Goal: Book appointment/travel/reservation

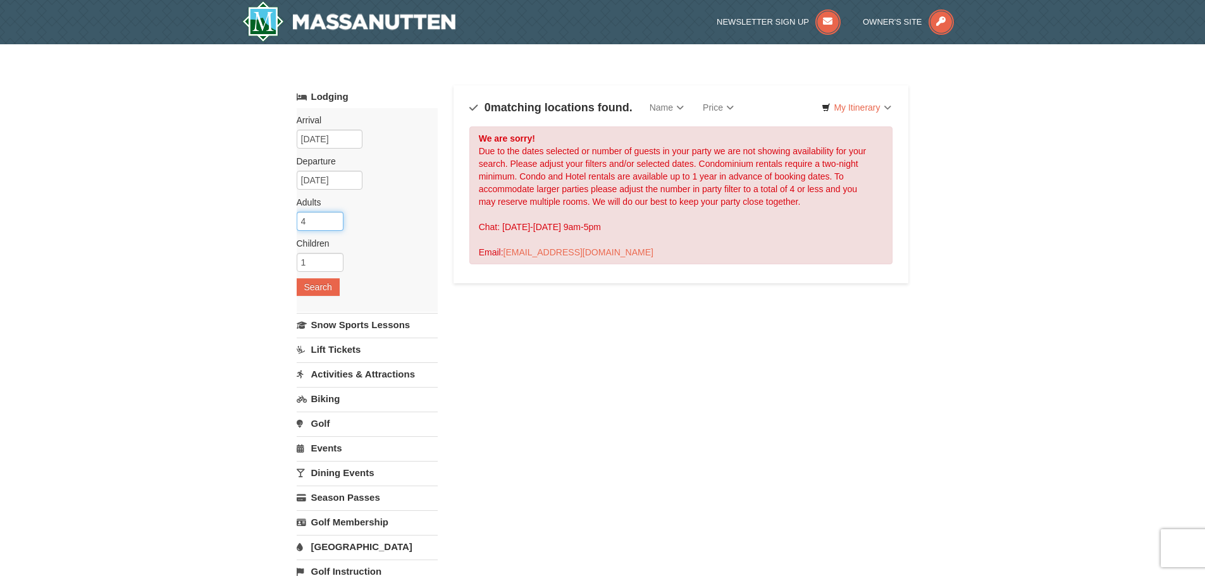
drag, startPoint x: 312, startPoint y: 222, endPoint x: 285, endPoint y: 211, distance: 29.8
click at [286, 211] on div "× Categories Map List Filter My Itinerary Questions? 1-540-289-9441 Lodging Arr…" at bounding box center [602, 404] width 637 height 695
type input "2"
click at [381, 214] on div "Arrival Please format dates MM/DD/YYYY 06/11/2026 Departure Please format dates…" at bounding box center [367, 210] width 141 height 204
drag, startPoint x: 325, startPoint y: 260, endPoint x: 271, endPoint y: 260, distance: 53.7
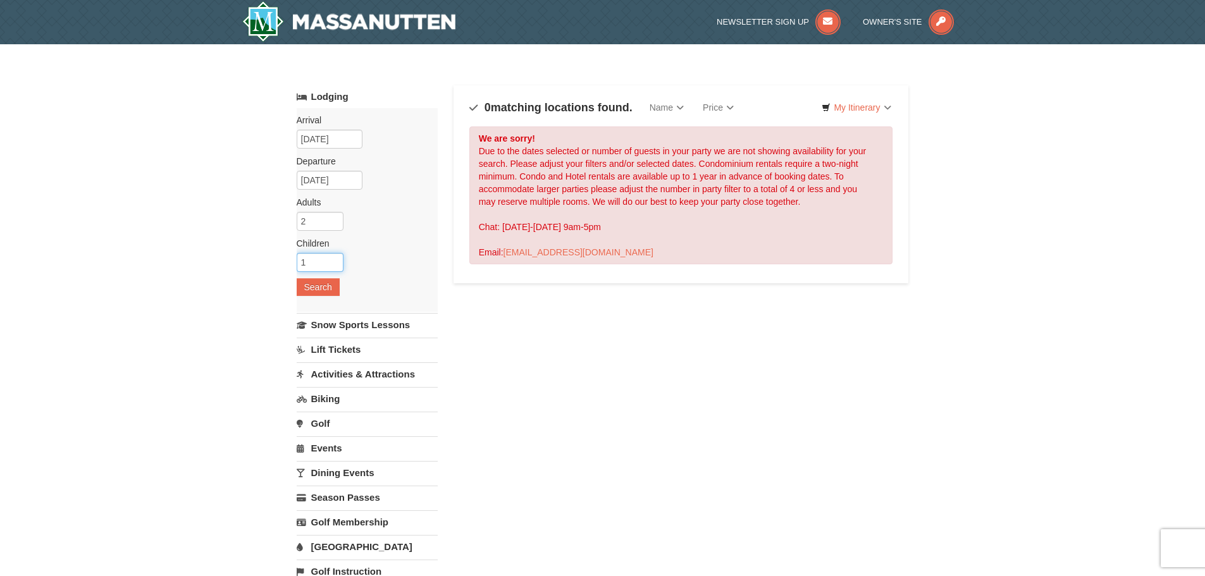
click at [271, 260] on div "× Categories Map List Filter My Itinerary Questions? 1-540-289-9441 Lodging Arr…" at bounding box center [602, 404] width 1205 height 720
click at [323, 283] on button "Search" at bounding box center [318, 287] width 43 height 18
click at [345, 140] on input "06/11/2026" at bounding box center [330, 139] width 66 height 19
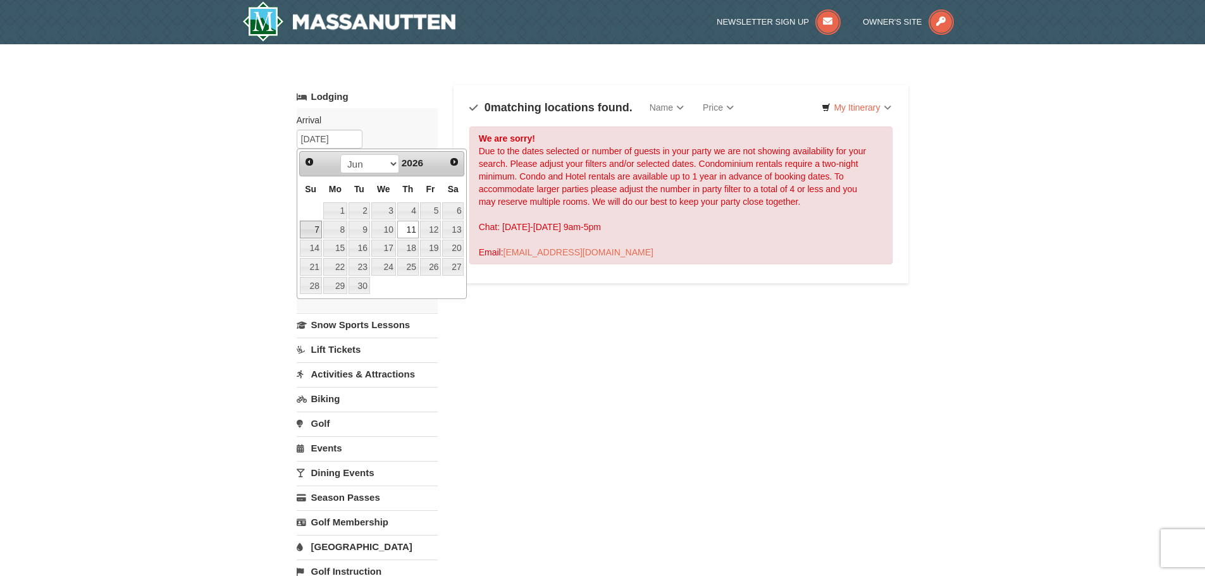
click at [314, 224] on link "7" at bounding box center [311, 230] width 22 height 18
type input "[DATE]"
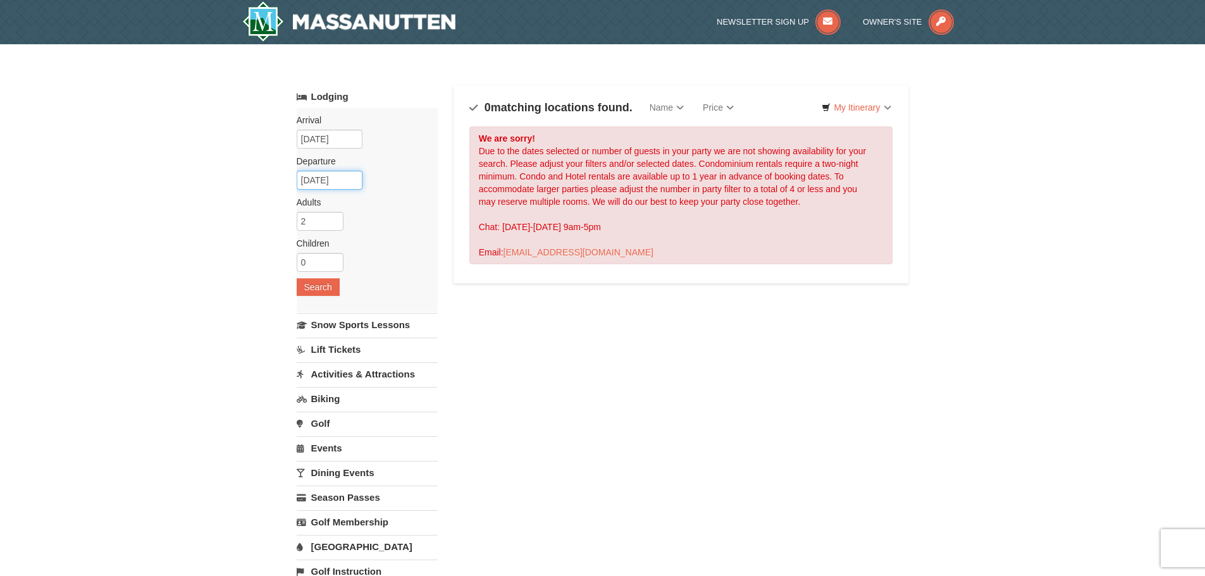
click at [349, 181] on input "06/14/2026" at bounding box center [330, 180] width 66 height 19
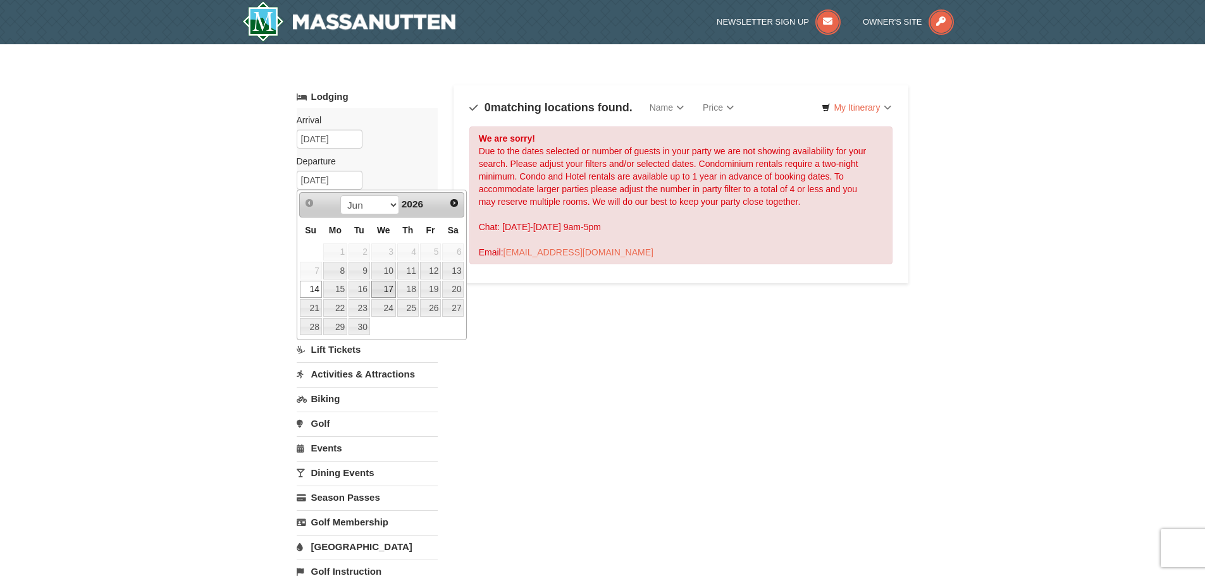
click at [381, 288] on link "17" at bounding box center [383, 290] width 25 height 18
type input "06/17/2026"
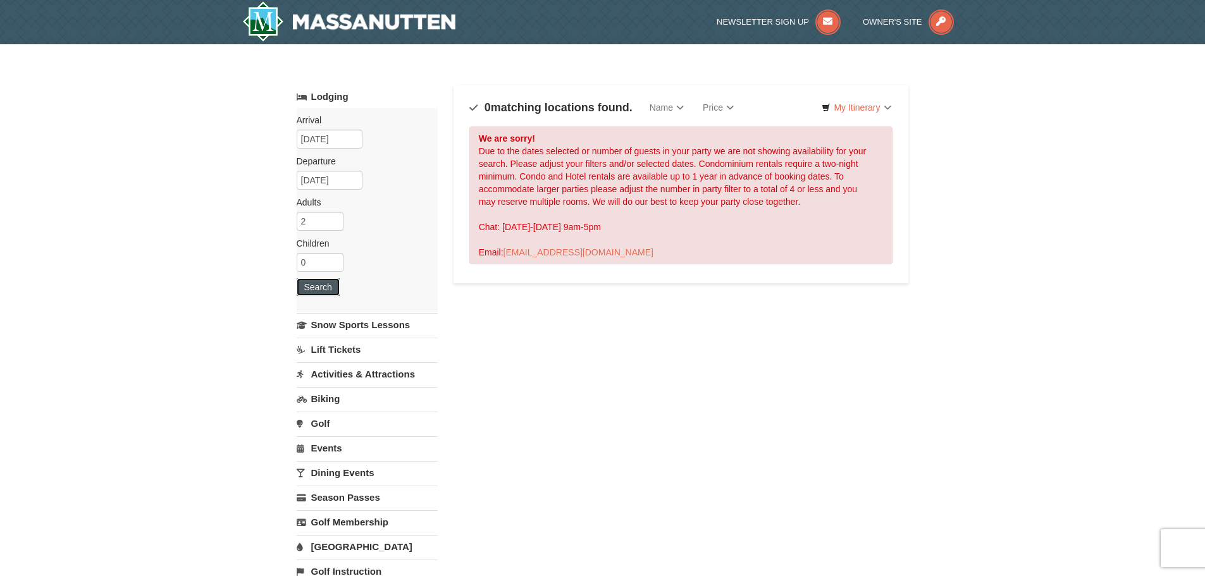
click at [322, 281] on button "Search" at bounding box center [318, 287] width 43 height 18
click at [347, 372] on link "Activities & Attractions" at bounding box center [367, 373] width 141 height 23
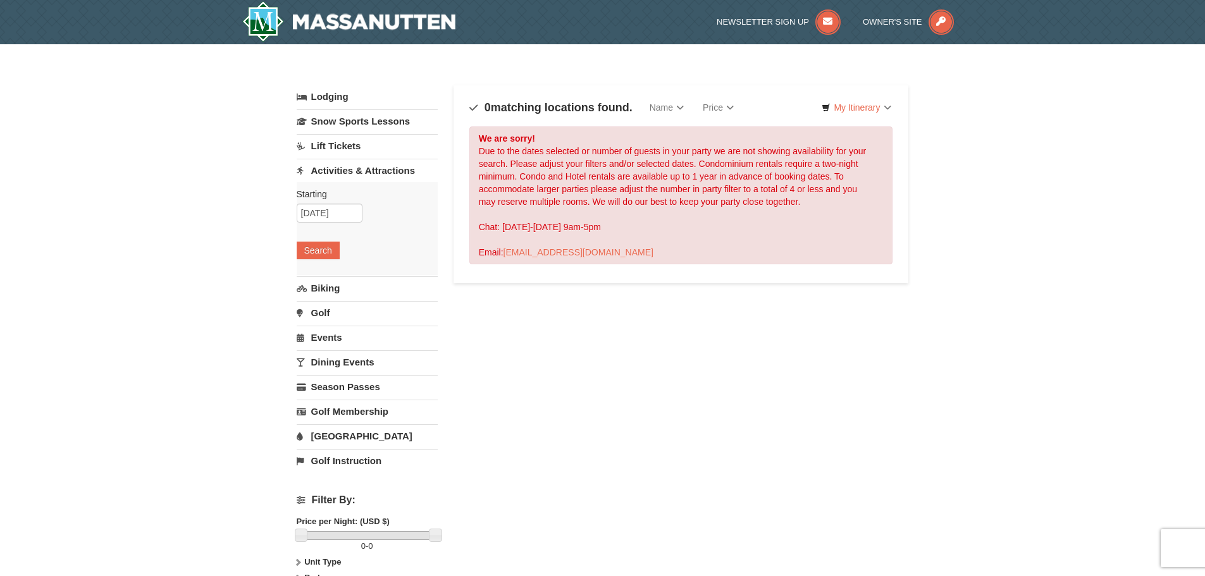
click at [347, 363] on link "Dining Events" at bounding box center [367, 361] width 141 height 23
click at [331, 348] on button "Search" at bounding box center [318, 349] width 43 height 18
